Goal: Transaction & Acquisition: Purchase product/service

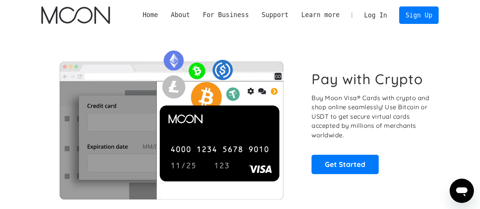
click at [382, 16] on link "Log In" at bounding box center [376, 15] width 36 height 17
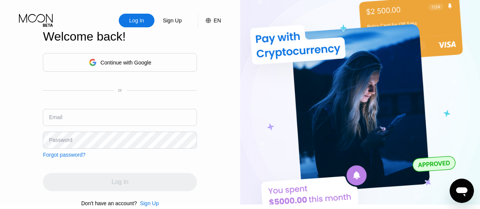
click at [363, 124] on img at bounding box center [360, 102] width 240 height 205
click at [65, 126] on input "text" at bounding box center [120, 117] width 154 height 17
type input "[EMAIL_ADDRESS][DOMAIN_NAME]"
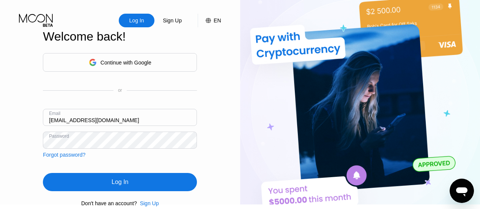
click at [90, 184] on div "Log In" at bounding box center [120, 182] width 154 height 18
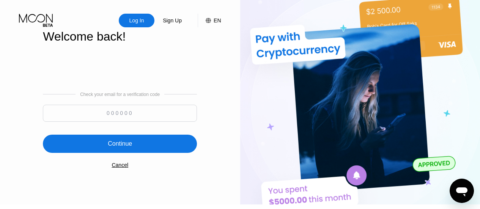
click at [148, 115] on input at bounding box center [120, 113] width 154 height 17
type input "348407"
click at [173, 149] on div "Continue" at bounding box center [120, 144] width 154 height 18
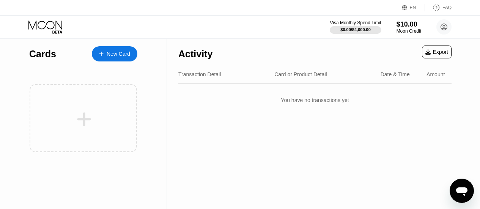
click at [112, 54] on div "New Card" at bounding box center [119, 54] width 24 height 6
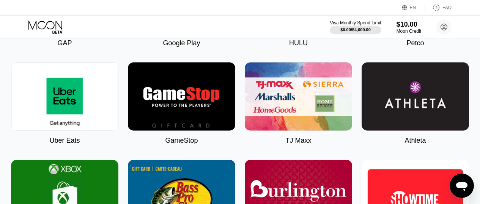
scroll to position [487, 0]
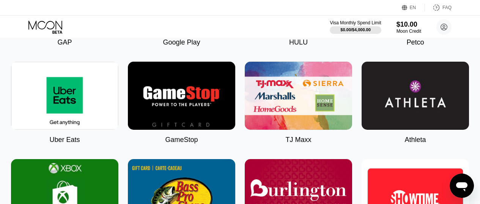
click at [74, 108] on img at bounding box center [64, 96] width 107 height 68
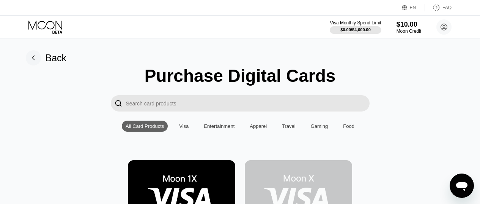
scroll to position [0, 0]
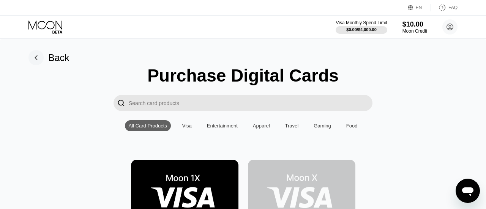
type input "0"
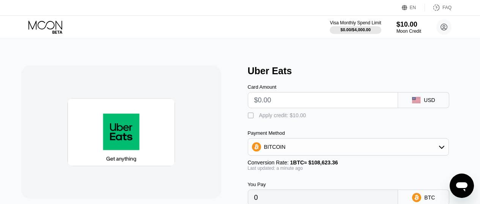
click at [295, 103] on input "text" at bounding box center [323, 99] width 138 height 15
type input "$3"
type input "0.00002762"
type input "$4"
type input "0.00003683"
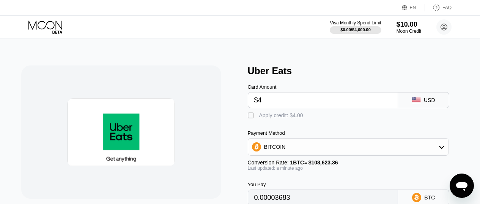
type input "$4"
click at [251, 119] on div "" at bounding box center [252, 116] width 8 height 8
type input "0"
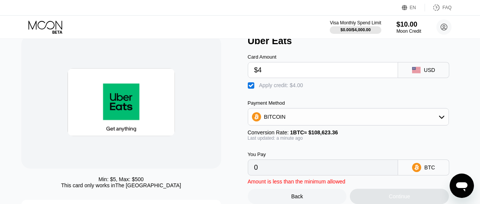
scroll to position [30, 0]
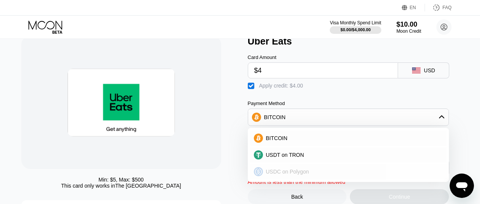
scroll to position [74, 0]
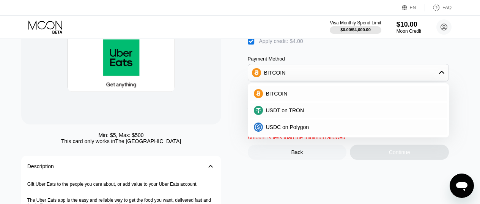
click at [304, 55] on div "Card Amount $4 USD  Apply credit: $4.00 Payment Method BITCOIN BITCOIN USDT on…" at bounding box center [357, 66] width 219 height 129
click at [298, 96] on div "BITCOIN" at bounding box center [353, 93] width 180 height 6
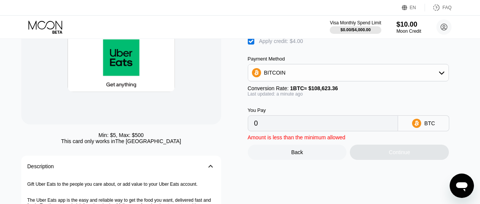
scroll to position [42, 0]
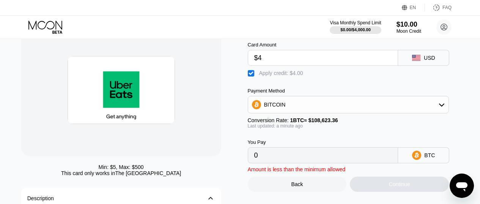
click at [293, 187] on div "Back" at bounding box center [297, 184] width 12 height 6
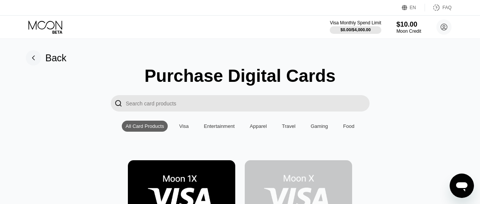
click at [183, 186] on img at bounding box center [181, 194] width 107 height 68
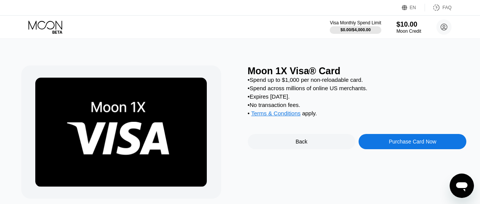
click at [404, 144] on div "Purchase Card Now" at bounding box center [412, 141] width 47 height 6
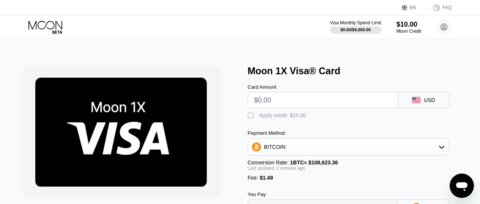
click at [291, 107] on input "text" at bounding box center [323, 99] width 138 height 15
type input "$4"
type input "0.00005055"
type input "$4"
click at [250, 117] on div "" at bounding box center [252, 116] width 8 height 8
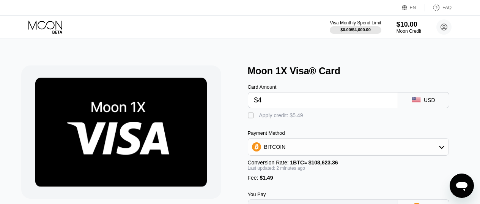
type input "0"
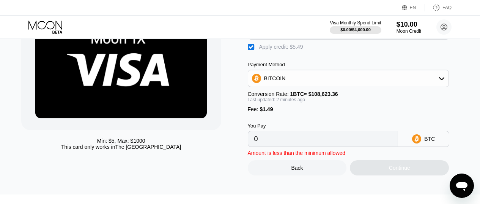
scroll to position [70, 0]
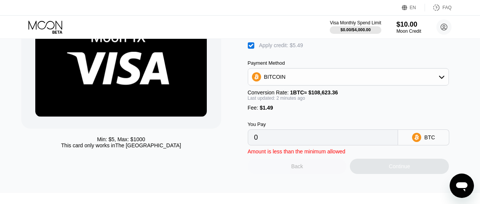
click at [303, 172] on div "Back" at bounding box center [297, 165] width 99 height 15
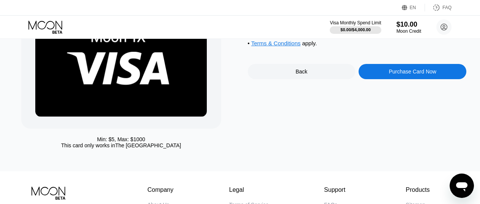
scroll to position [0, 0]
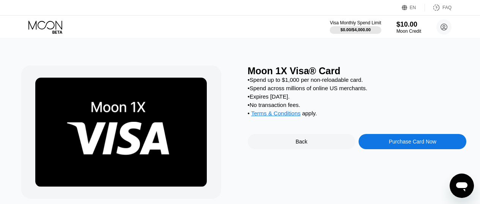
click at [302, 144] on div "Back" at bounding box center [302, 141] width 12 height 6
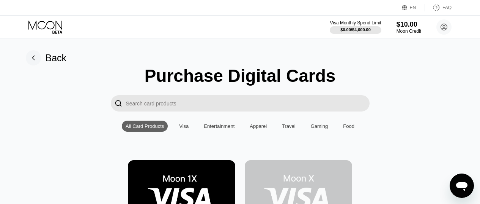
click at [36, 60] on rect at bounding box center [33, 57] width 15 height 15
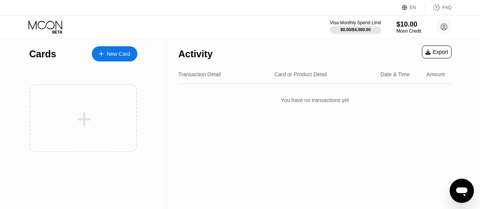
click at [115, 54] on div "New Card" at bounding box center [119, 54] width 24 height 6
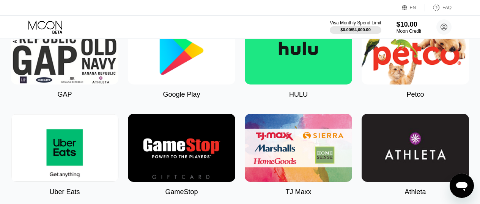
scroll to position [490, 0]
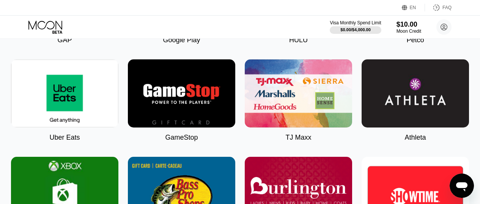
click at [85, 126] on img at bounding box center [64, 93] width 107 height 68
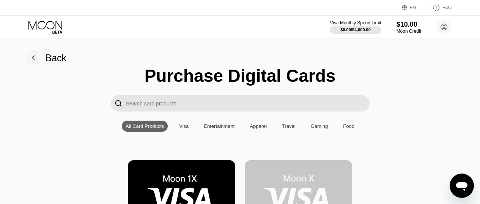
type input "0"
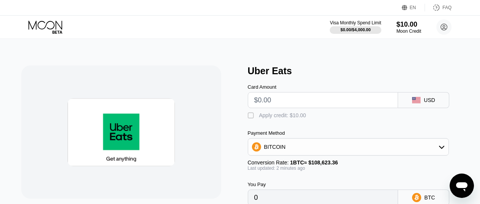
click at [280, 101] on input "text" at bounding box center [323, 99] width 138 height 15
type input "$4"
type input "0.00003683"
type input "$4"
click at [251, 117] on div "" at bounding box center [252, 116] width 8 height 8
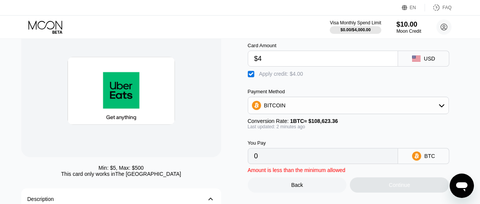
scroll to position [44, 0]
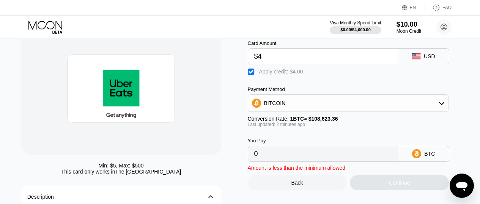
click at [277, 106] on div "BITCOIN" at bounding box center [275, 103] width 22 height 6
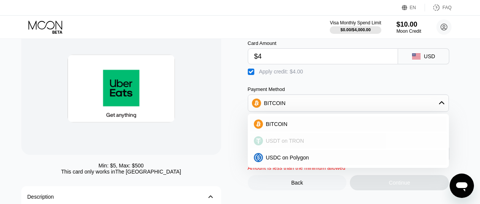
click at [277, 141] on span "USDT on TRON" at bounding box center [285, 140] width 38 height 6
type input "0.00"
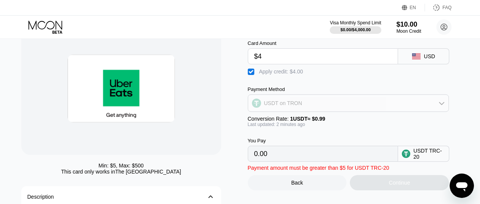
click at [283, 106] on div "USDT on TRON" at bounding box center [283, 103] width 38 height 6
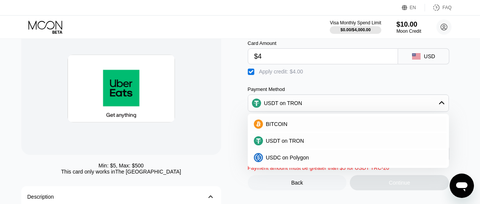
click at [275, 53] on input "$4" at bounding box center [323, 56] width 138 height 15
type input "$5"
click at [214, 85] on div at bounding box center [121, 88] width 200 height 133
click at [283, 160] on span "USDC on Polygon" at bounding box center [287, 157] width 43 height 6
type input "0"
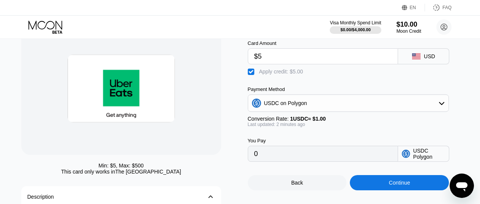
click at [281, 64] on input "$5" at bounding box center [323, 56] width 138 height 15
type input "$4"
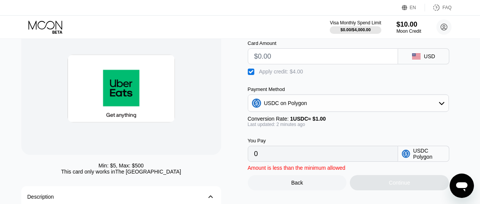
type input "$5"
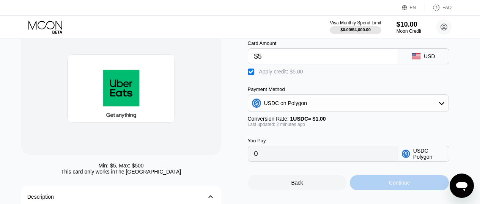
click at [389, 190] on div "Continue" at bounding box center [399, 182] width 99 height 15
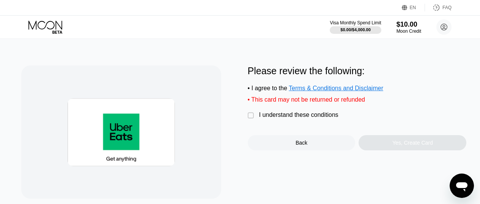
click at [288, 150] on div "Back" at bounding box center [302, 142] width 108 height 15
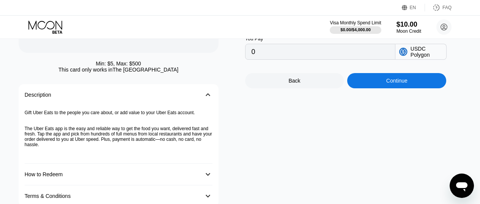
click at [281, 88] on div "Back" at bounding box center [294, 80] width 99 height 15
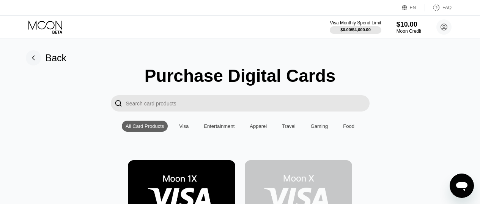
click at [180, 177] on img at bounding box center [181, 194] width 107 height 68
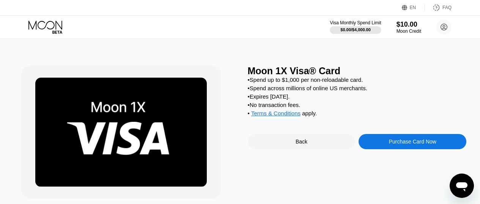
scroll to position [3, 0]
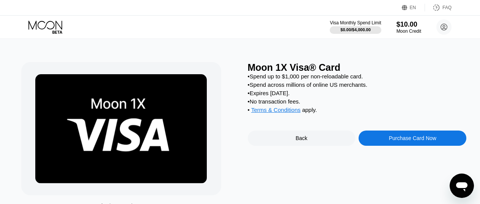
click at [406, 141] on div "Purchase Card Now" at bounding box center [413, 137] width 108 height 15
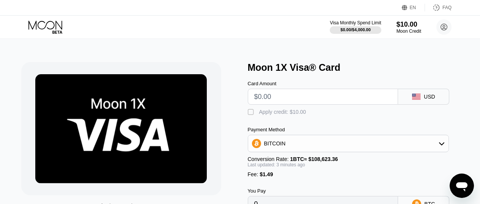
click at [276, 146] on div "BITCOIN" at bounding box center [275, 143] width 22 height 6
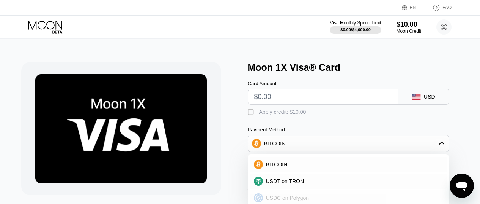
click at [275, 199] on span "USDC on Polygon" at bounding box center [287, 197] width 43 height 6
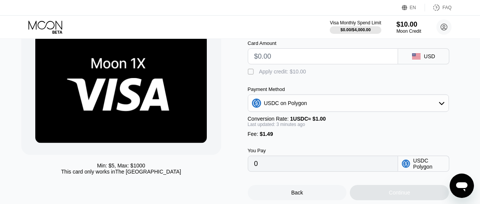
scroll to position [44, 0]
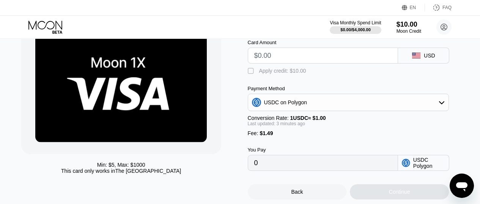
click at [279, 61] on input "text" at bounding box center [323, 55] width 138 height 15
type input "$5"
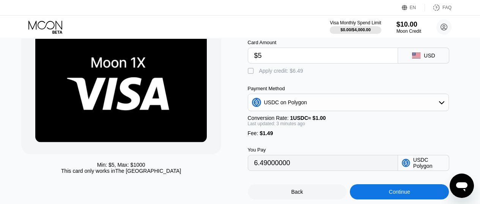
type input "6.49000000"
type input "$5"
click at [250, 73] on div "" at bounding box center [252, 71] width 8 height 8
type input "0"
click at [277, 61] on input "$5" at bounding box center [323, 55] width 138 height 15
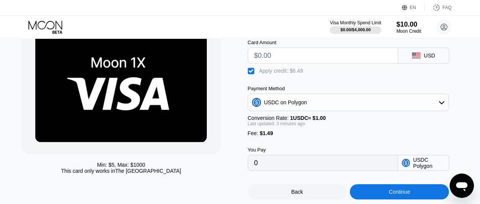
type input "$4"
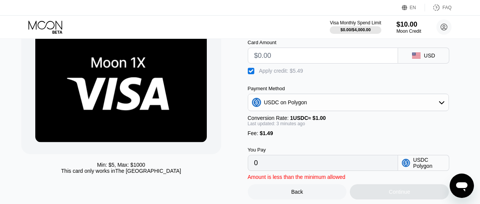
type input "$5"
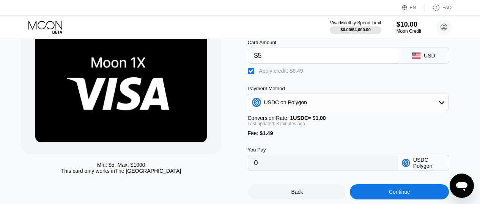
click at [393, 194] on div "Continue" at bounding box center [399, 191] width 21 height 6
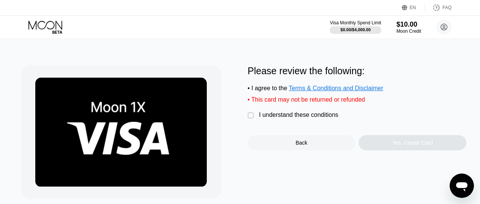
click at [299, 119] on div " I understand these conditions" at bounding box center [295, 115] width 95 height 8
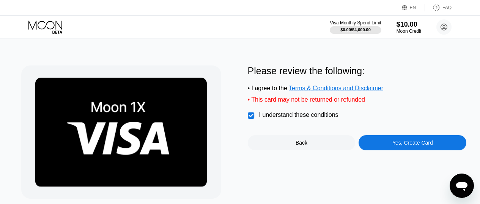
click at [400, 145] on div "Yes, Create Card" at bounding box center [413, 142] width 41 height 6
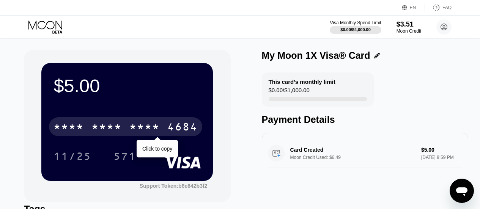
click at [146, 128] on div "* * * *" at bounding box center [145, 128] width 30 height 12
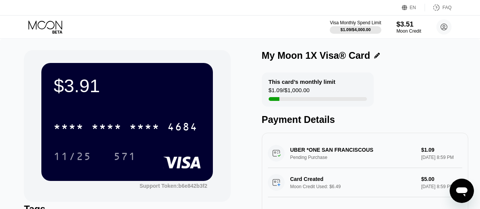
click at [56, 27] on icon at bounding box center [45, 27] width 35 height 13
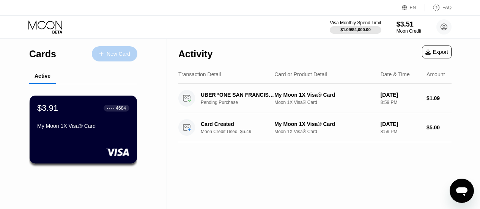
click at [121, 57] on div "New Card" at bounding box center [119, 54] width 24 height 6
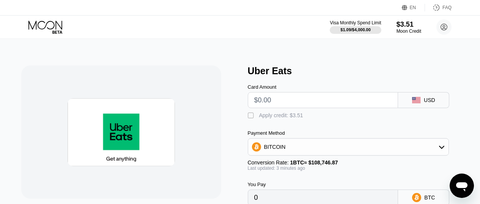
click at [252, 118] on div "" at bounding box center [252, 116] width 8 height 8
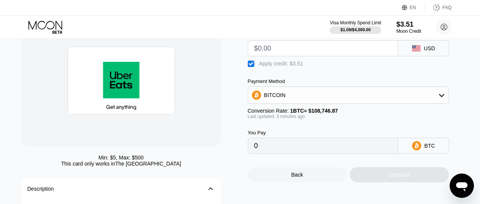
scroll to position [56, 0]
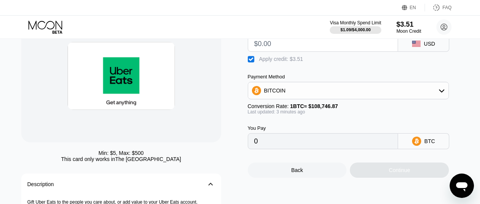
click at [284, 96] on div "BITCOIN" at bounding box center [348, 90] width 201 height 15
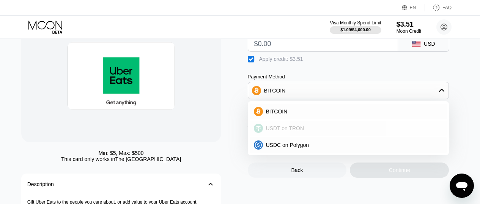
click at [284, 131] on span "USDT on TRON" at bounding box center [285, 128] width 38 height 6
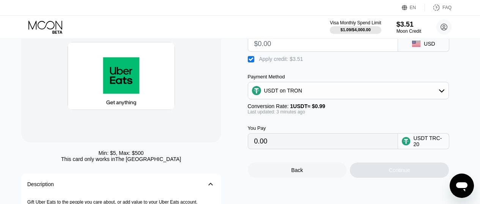
click at [283, 93] on div "USDT on TRON" at bounding box center [283, 90] width 38 height 6
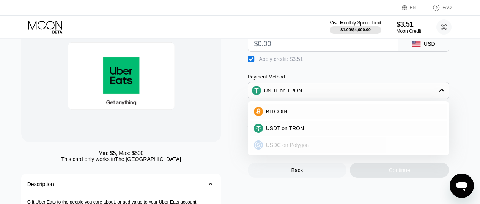
click at [281, 148] on span "USDC on Polygon" at bounding box center [287, 145] width 43 height 6
type input "0"
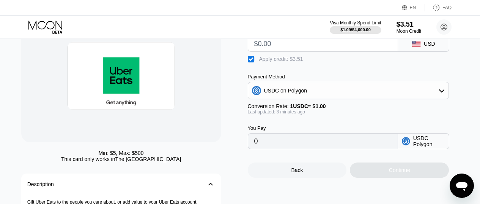
click at [272, 48] on input "text" at bounding box center [323, 43] width 138 height 15
type input "$3.51"
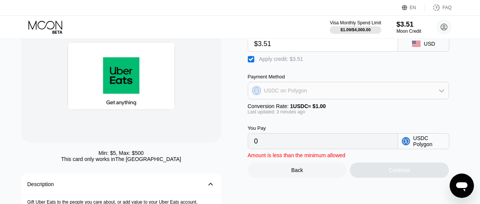
click at [301, 93] on div "USDC on Polygon" at bounding box center [285, 90] width 43 height 6
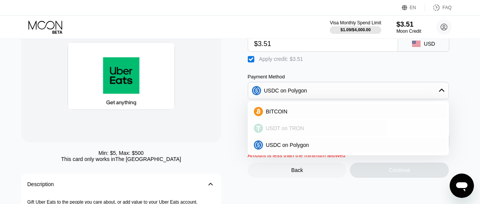
click at [292, 130] on span "USDT on TRON" at bounding box center [285, 128] width 38 height 6
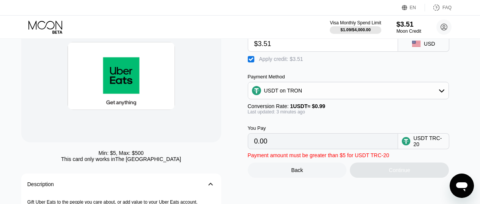
click at [277, 88] on div "USDT on TRON" at bounding box center [348, 90] width 201 height 15
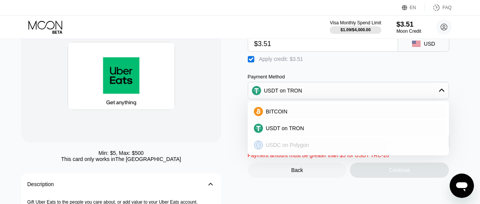
click at [279, 145] on div "USDC on Polygon" at bounding box center [348, 144] width 197 height 15
type input "0"
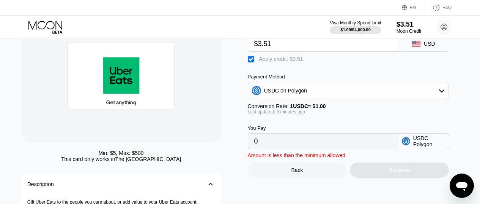
drag, startPoint x: 278, startPoint y: 49, endPoint x: 249, endPoint y: 51, distance: 29.3
click at [249, 51] on div "$3.51" at bounding box center [323, 44] width 151 height 16
type input "$5"
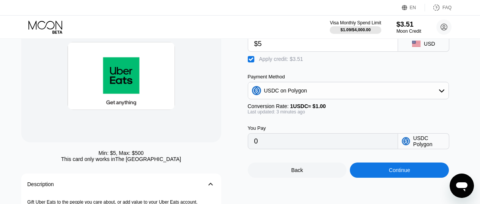
type input "1.49"
type input "$5"
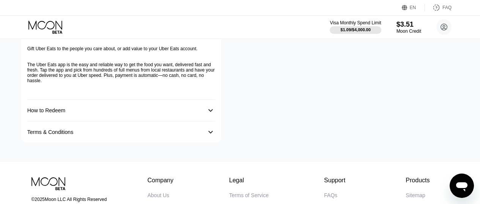
scroll to position [210, 0]
click at [218, 119] on div "Description 󰅀 Gift Uber Eats to the people you care about, or add value to your…" at bounding box center [121, 80] width 200 height 122
click at [212, 114] on div "󰅀" at bounding box center [210, 109] width 9 height 9
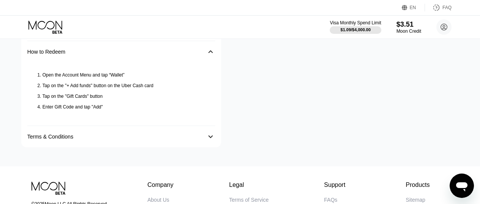
click at [213, 56] on div "󰅀" at bounding box center [210, 51] width 9 height 9
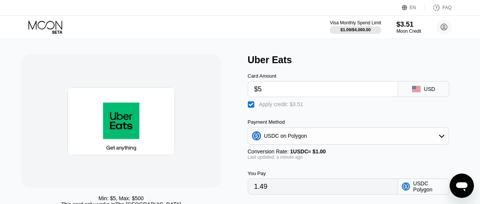
scroll to position [0, 0]
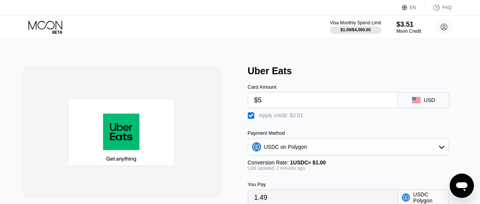
click at [272, 100] on input "$5" at bounding box center [323, 99] width 138 height 15
type input "0"
type input "$7"
type input "3.49"
type input "0"
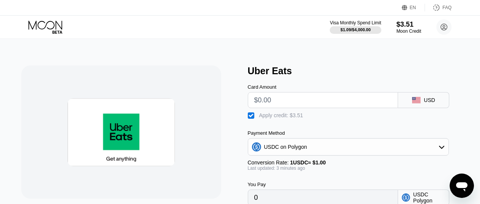
type input "$6"
type input "2.49"
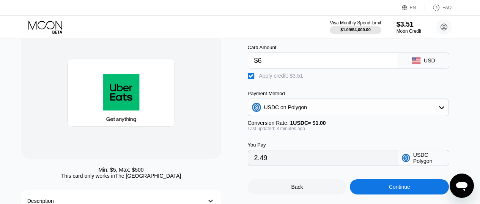
scroll to position [39, 0]
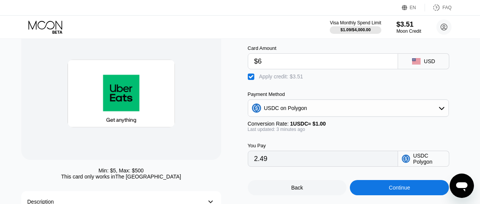
type input "$6"
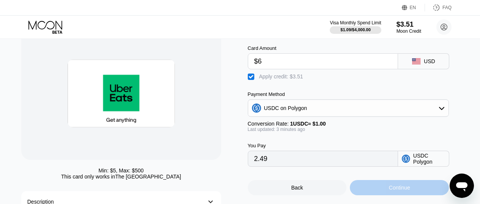
click at [386, 194] on div "Continue" at bounding box center [399, 187] width 99 height 15
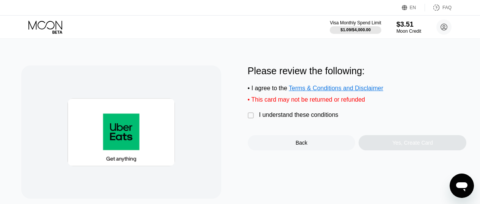
click at [295, 118] on div "I understand these conditions" at bounding box center [298, 114] width 79 height 7
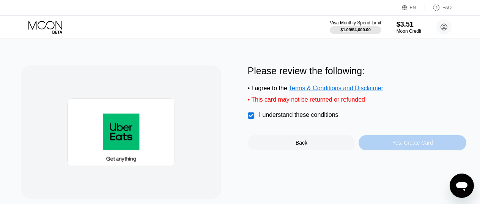
click at [388, 150] on div "Yes, Create Card" at bounding box center [413, 142] width 108 height 15
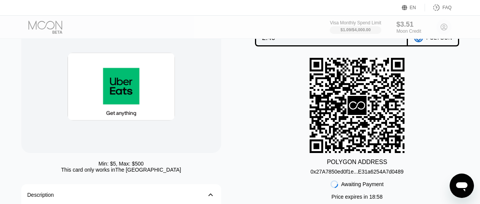
scroll to position [49, 0]
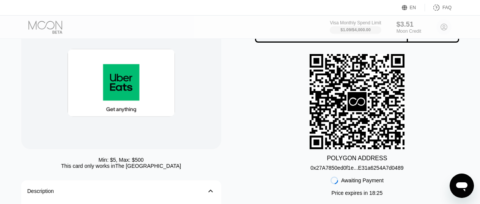
click at [202, 37] on div "EN Language Select an item Save FAQ Visa Monthly Spend Limit $1.09 / $4,000.00 …" at bounding box center [240, 53] width 480 height 204
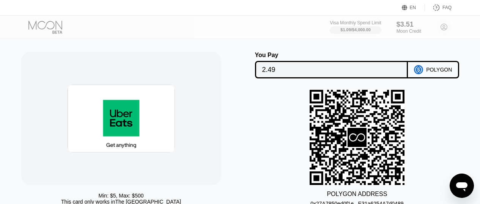
scroll to position [12, 0]
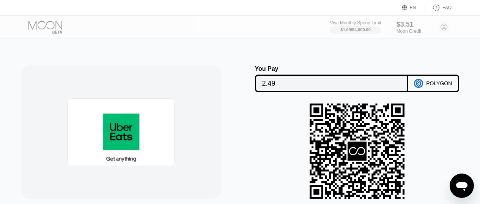
click at [444, 26] on div "Visa Monthly Spend Limit $1.09 / $4,000.00 $3.51 Moon Credit blakewathen@icloud…" at bounding box center [391, 26] width 122 height 15
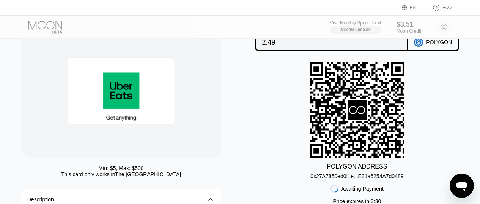
scroll to position [41, 0]
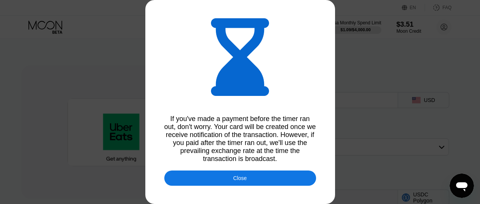
click at [241, 185] on div "Close" at bounding box center [240, 177] width 152 height 15
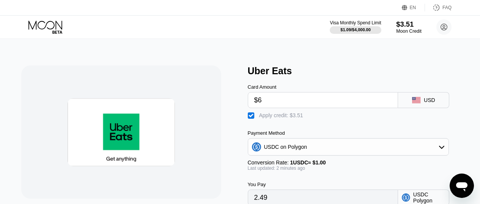
click at [402, 24] on div "$3.51" at bounding box center [408, 24] width 25 height 8
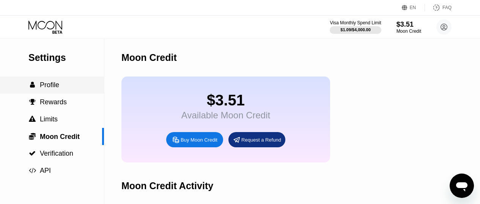
click at [51, 88] on span "Profile" at bounding box center [49, 85] width 19 height 8
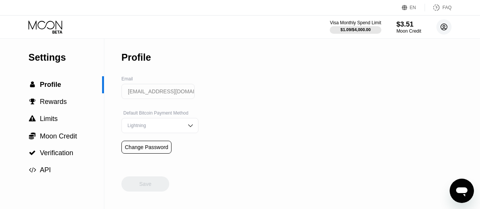
click at [447, 29] on icon at bounding box center [444, 27] width 6 height 6
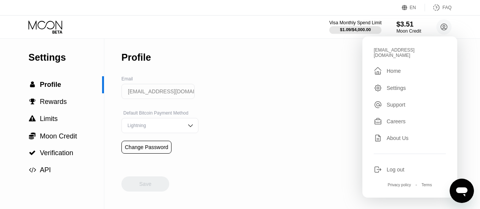
click at [357, 28] on div "$1.09 / $4,000.00" at bounding box center [355, 29] width 31 height 5
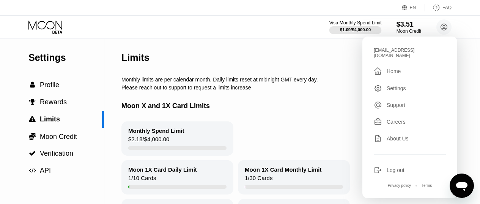
click at [351, 31] on div "$1.09 / $4,000.00" at bounding box center [355, 29] width 31 height 5
click at [321, 65] on div "Limits" at bounding box center [314, 58] width 384 height 38
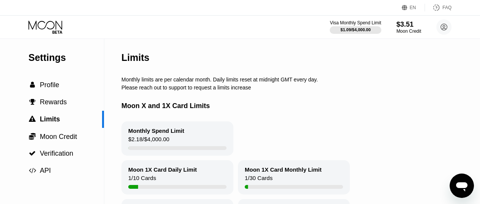
click at [39, 29] on icon at bounding box center [45, 27] width 35 height 13
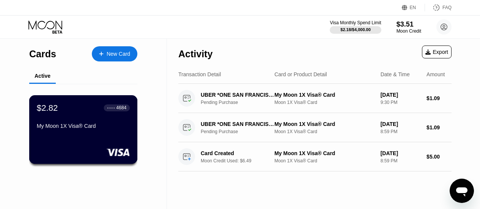
click at [86, 132] on div "My Moon 1X Visa® Card" at bounding box center [83, 127] width 93 height 9
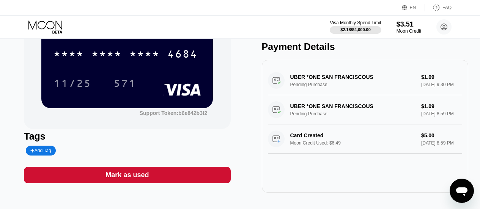
scroll to position [74, 0]
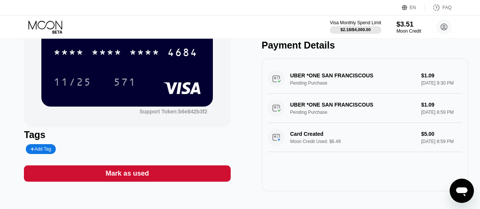
click at [151, 176] on div "Mark as used" at bounding box center [127, 174] width 207 height 16
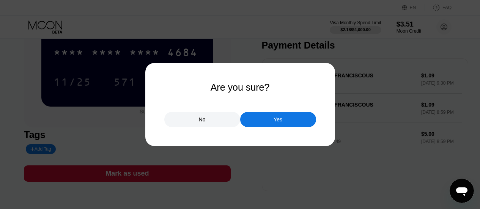
click at [270, 126] on div "Yes" at bounding box center [278, 119] width 76 height 15
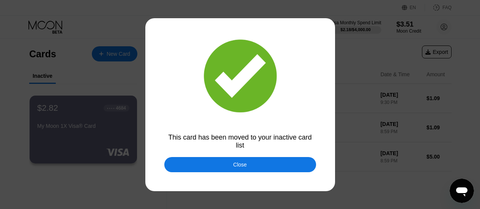
click at [233, 166] on div "Close" at bounding box center [240, 164] width 152 height 15
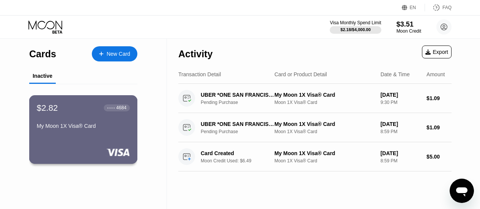
click at [87, 116] on div "$2.82 ● ● ● ● 4684 My Moon 1X Visa® Card" at bounding box center [83, 117] width 93 height 29
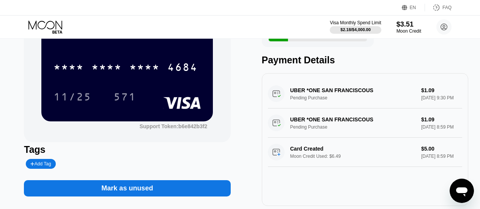
scroll to position [84, 0]
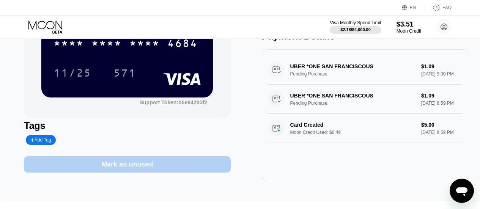
click at [156, 162] on div "Mark as unused" at bounding box center [127, 164] width 207 height 16
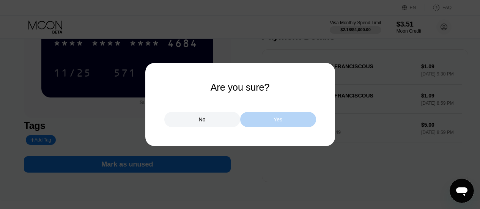
click at [267, 118] on div "Yes" at bounding box center [278, 119] width 76 height 15
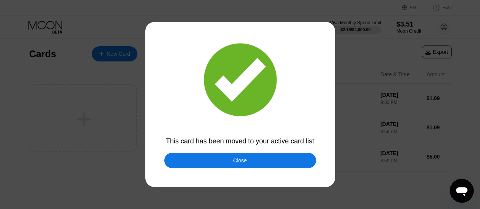
click at [237, 156] on div "Close" at bounding box center [240, 160] width 152 height 15
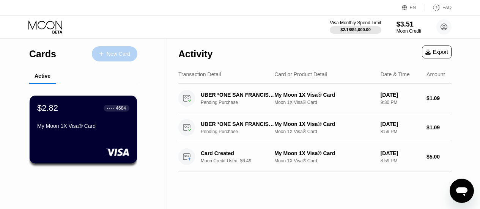
click at [118, 56] on div "New Card" at bounding box center [119, 54] width 24 height 6
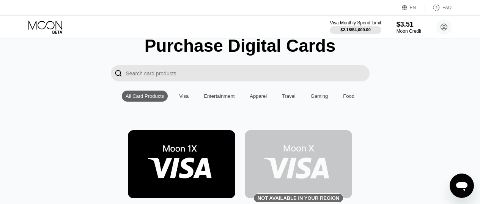
scroll to position [463, 0]
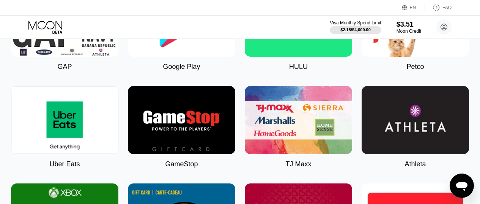
click at [76, 134] on img at bounding box center [64, 120] width 107 height 68
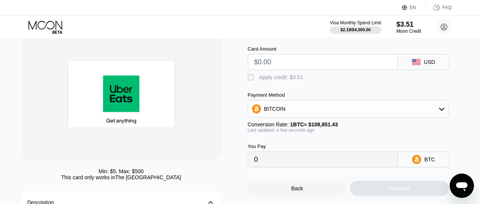
scroll to position [39, 0]
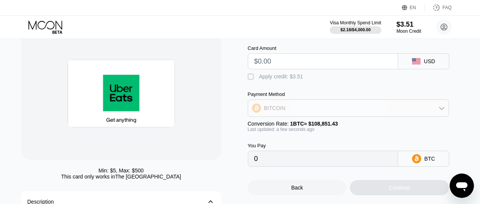
click at [280, 111] on div "BITCOIN" at bounding box center [275, 108] width 22 height 6
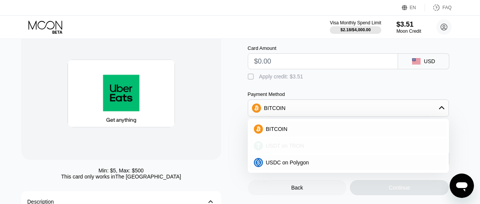
click at [277, 148] on span "USDT on TRON" at bounding box center [285, 145] width 38 height 6
type input "0.00"
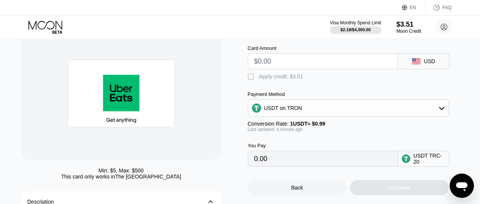
click at [276, 64] on input "text" at bounding box center [323, 61] width 138 height 15
type input "$3"
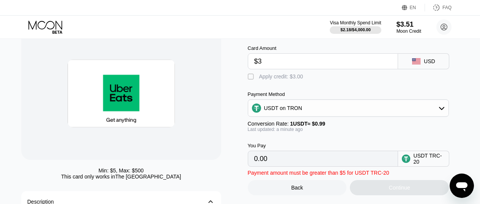
type input "3.03"
type input "$3"
click at [406, 25] on div "$3.51" at bounding box center [408, 24] width 25 height 8
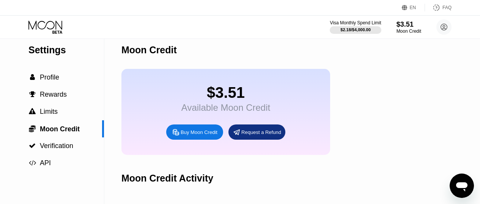
scroll to position [6, 0]
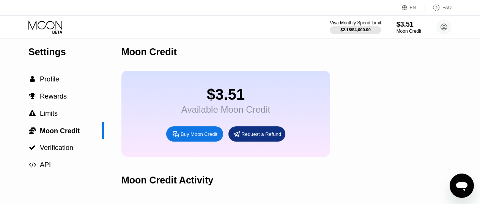
click at [192, 137] on div "Buy Moon Credit" at bounding box center [199, 134] width 37 height 6
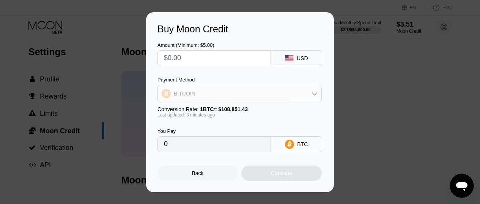
click at [226, 93] on div "BITCOIN" at bounding box center [240, 93] width 164 height 15
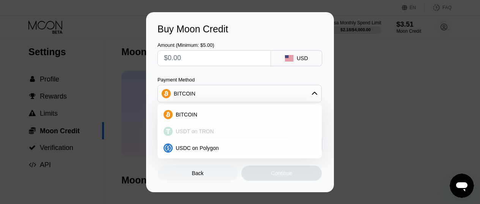
click at [212, 131] on div "USDT on TRON" at bounding box center [244, 131] width 143 height 6
type input "0.00"
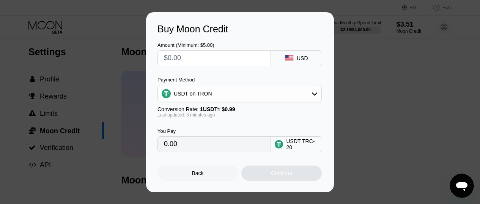
click at [188, 56] on input "text" at bounding box center [214, 58] width 101 height 15
type input "$3"
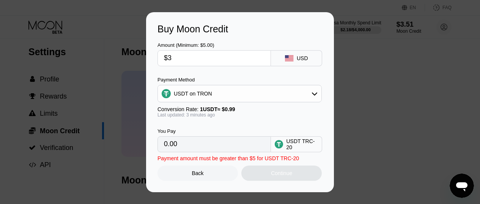
type input "3.03"
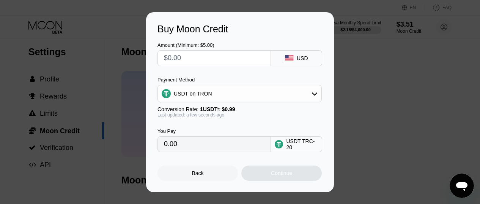
type input "0.00"
type input "$13"
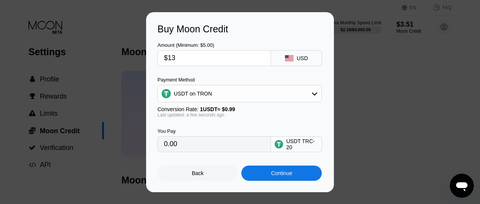
type input "13.13"
type input "$13.41"
type input "13.55"
click at [191, 56] on input "$13.41" at bounding box center [214, 58] width 101 height 15
type input "$13."
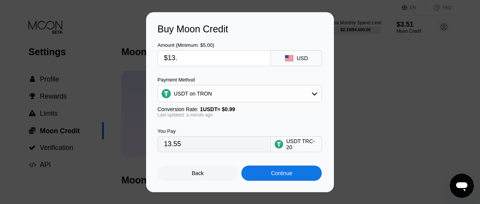
type input "13.13"
type input "$13.3"
type input "13.43"
type input "$13.2"
type input "13.33"
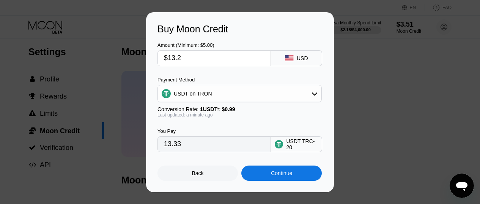
type input "$13.28"
type input "13.41"
type input "$13.28"
click at [269, 171] on div "Continue" at bounding box center [282, 172] width 81 height 15
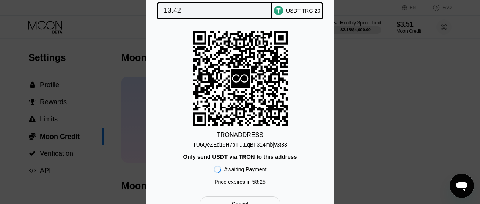
click at [301, 11] on div "USDT TRC-20" at bounding box center [303, 11] width 35 height 6
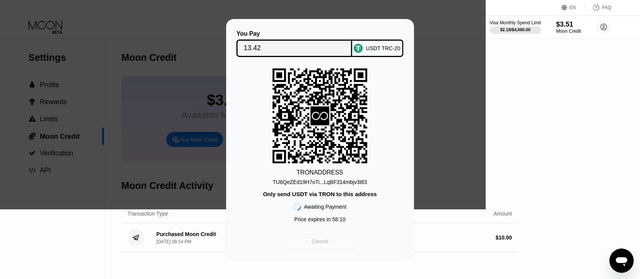
click at [327, 203] on div "Cancel" at bounding box center [320, 241] width 81 height 15
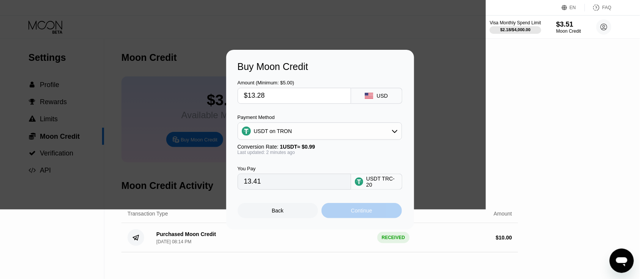
click at [371, 213] on div "Continue" at bounding box center [361, 210] width 21 height 6
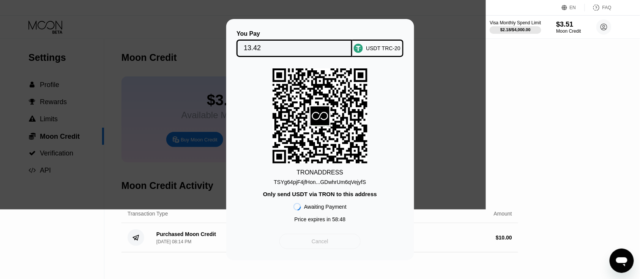
click at [327, 245] on div "Cancel" at bounding box center [320, 241] width 17 height 7
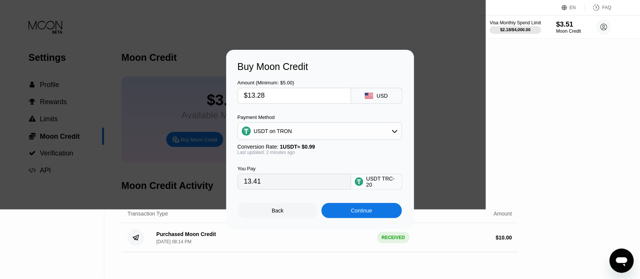
click at [285, 218] on div "Back" at bounding box center [278, 210] width 81 height 15
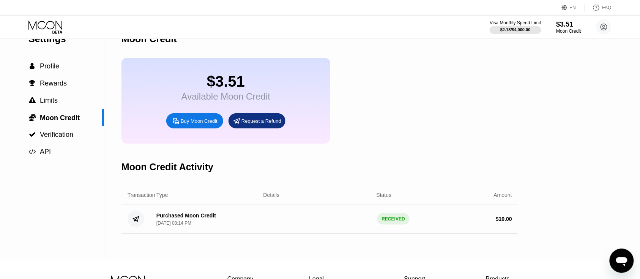
scroll to position [18, 0]
click at [196, 125] on div "Buy Moon Credit" at bounding box center [199, 121] width 37 height 6
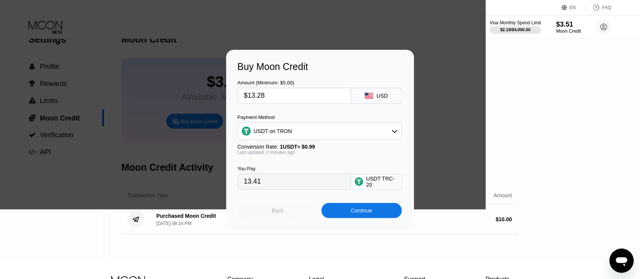
click at [283, 213] on div "Back" at bounding box center [278, 210] width 12 height 6
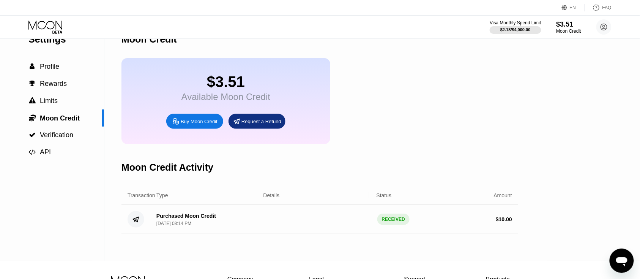
click at [347, 225] on div "Purchased Moon Credit Sep 25, 2025, 08:14 PM RECEIVED $ 10.00" at bounding box center [320, 219] width 397 height 29
click at [200, 219] on div "Purchased Moon Credit Sep 25, 2025, 08:14 PM RECEIVED $ 10.00" at bounding box center [320, 219] width 397 height 29
click at [199, 219] on div "Purchased Moon Credit" at bounding box center [186, 216] width 60 height 6
click at [378, 225] on div "RECEIVED" at bounding box center [394, 218] width 32 height 11
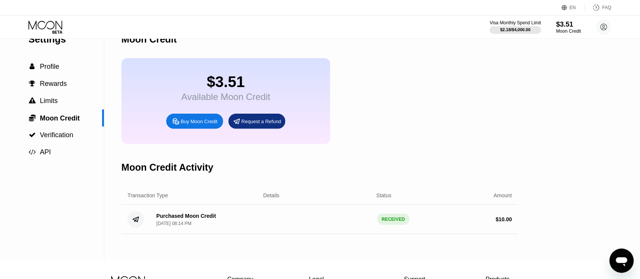
click at [182, 129] on div "Buy Moon Credit" at bounding box center [194, 121] width 57 height 15
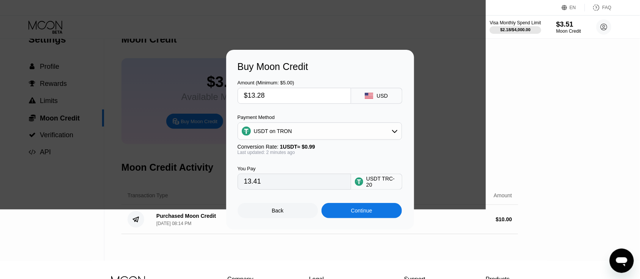
click at [318, 132] on div "USDT on TRON" at bounding box center [320, 130] width 164 height 15
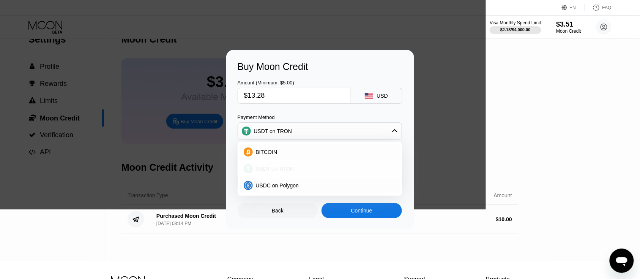
click at [281, 170] on span "USDT on TRON" at bounding box center [275, 169] width 38 height 6
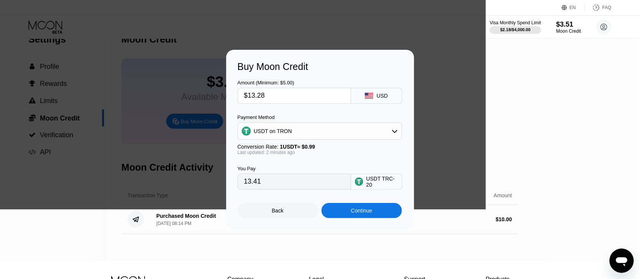
click at [283, 100] on input "$13.28" at bounding box center [294, 95] width 101 height 15
type input "$13."
type input "13.13"
type input "$13"
click at [356, 213] on div "Continue" at bounding box center [361, 210] width 21 height 6
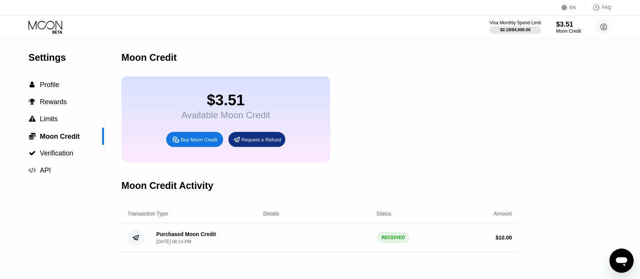
click at [200, 143] on div "Buy Moon Credit" at bounding box center [199, 139] width 37 height 6
type input "0"
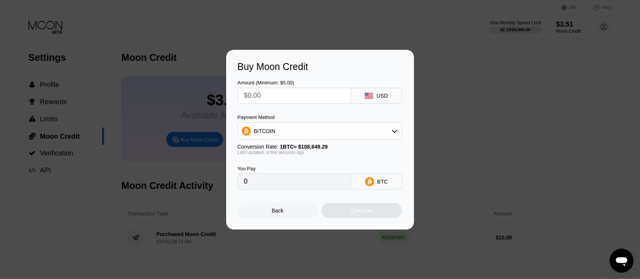
click at [276, 97] on input "text" at bounding box center [294, 95] width 101 height 15
type input "$1"
type input "0.00000921"
type input "$13"
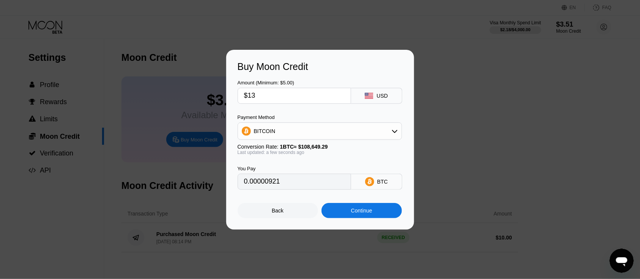
type input "0.00011966"
type input "$13"
click at [363, 213] on div "Continue" at bounding box center [361, 210] width 21 height 6
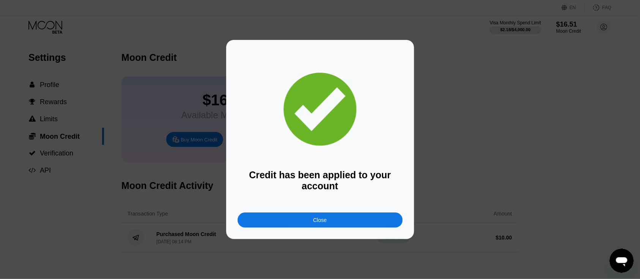
click at [334, 223] on div "Close" at bounding box center [320, 219] width 165 height 15
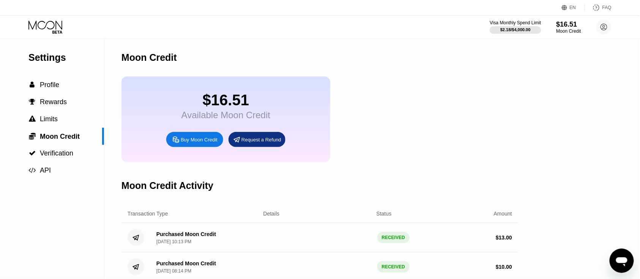
click at [50, 21] on icon at bounding box center [45, 25] width 34 height 9
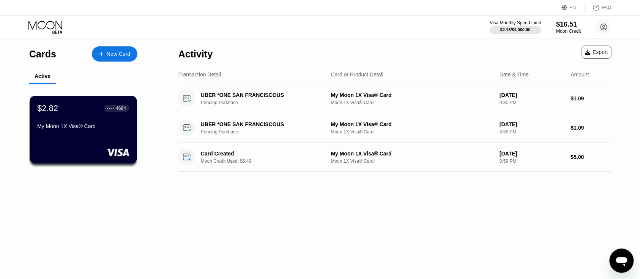
click at [118, 53] on div "New Card" at bounding box center [119, 54] width 24 height 6
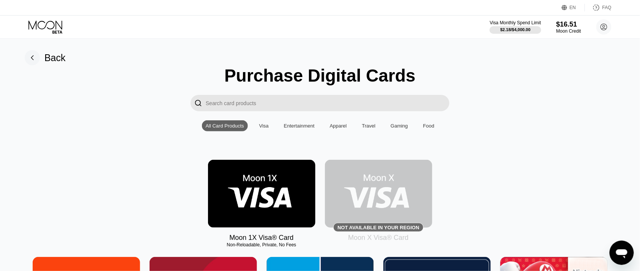
click at [228, 108] on input "Search card products" at bounding box center [328, 103] width 244 height 16
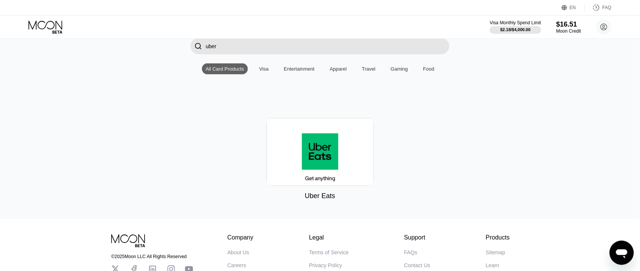
scroll to position [58, 0]
type input "uber"
click at [330, 159] on img at bounding box center [320, 151] width 107 height 68
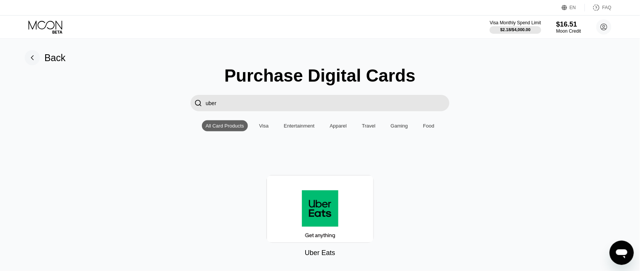
type input "0"
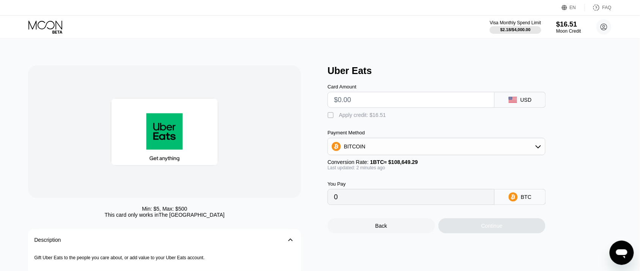
click at [357, 99] on input "text" at bounding box center [411, 99] width 154 height 15
type input "$6"
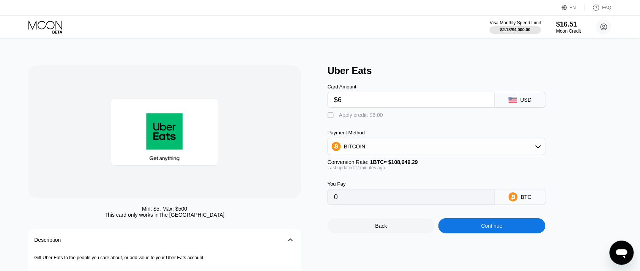
type input "0.00005523"
type input "$6"
click at [332, 119] on div "" at bounding box center [332, 116] width 8 height 8
type input "0"
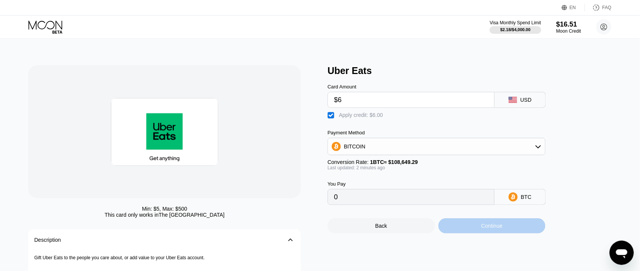
click at [474, 232] on div "Continue" at bounding box center [492, 225] width 107 height 15
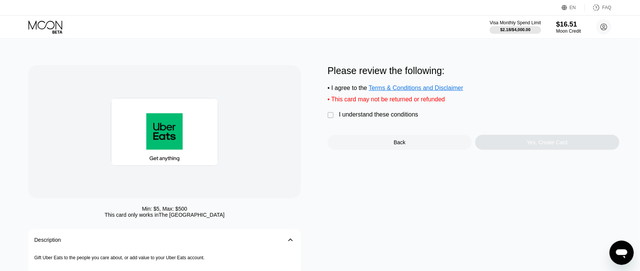
click at [352, 118] on div "I understand these conditions" at bounding box center [378, 114] width 79 height 7
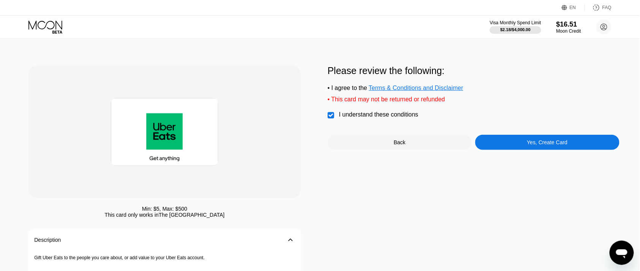
click at [509, 149] on div "Yes, Create Card" at bounding box center [547, 142] width 144 height 15
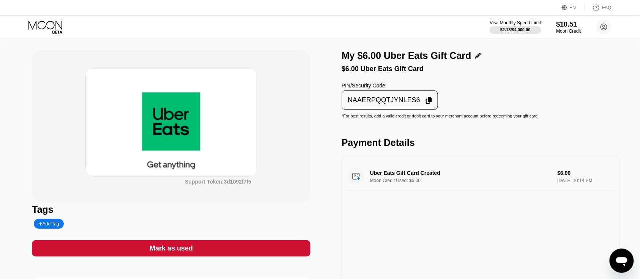
click at [9, 144] on div "Support Token: 3d1092f7f5 Tags Add Tag Mark as used Description 󰅀 Gift Uber Eat…" at bounding box center [320, 226] width 640 height 375
click at [0, 161] on div "Support Token: 3d1092f7f5 Tags Add Tag Mark as used Description 󰅀 Gift Uber Eat…" at bounding box center [320, 226] width 640 height 375
click at [419, 107] on div "NAAERPQQTJYNLES6" at bounding box center [390, 100] width 92 height 15
click at [6, 132] on div "Support Token: 3d1092f7f5 Tags Add Tag Mark as used Description 󰅀 Gift Uber Eat…" at bounding box center [320, 226] width 640 height 375
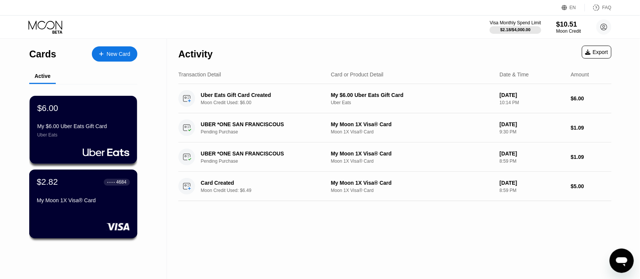
click at [103, 203] on div "My Moon 1X Visa® Card" at bounding box center [83, 200] width 93 height 6
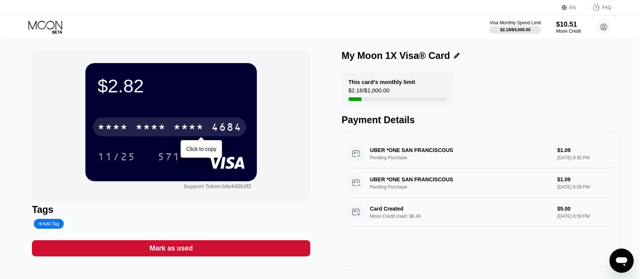
click at [219, 125] on div "4684" at bounding box center [227, 128] width 30 height 12
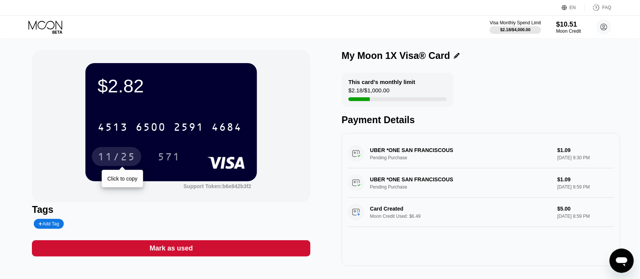
click at [124, 160] on div "11/25" at bounding box center [117, 158] width 38 height 12
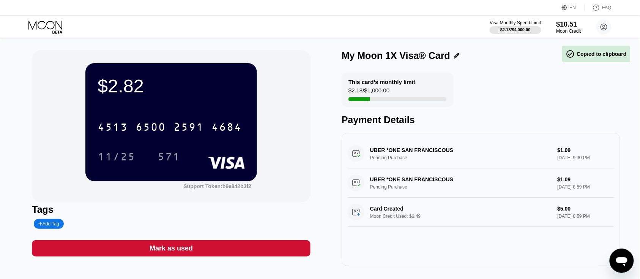
click at [170, 156] on div "571" at bounding box center [169, 158] width 23 height 12
